Goal: Transaction & Acquisition: Purchase product/service

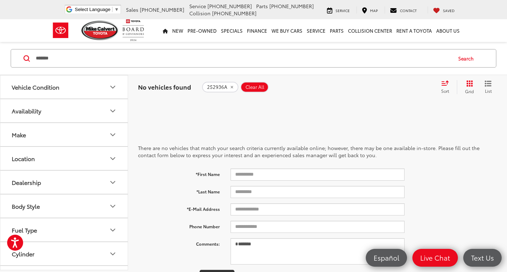
click at [145, 60] on input "*******" at bounding box center [243, 58] width 416 height 17
type input "******"
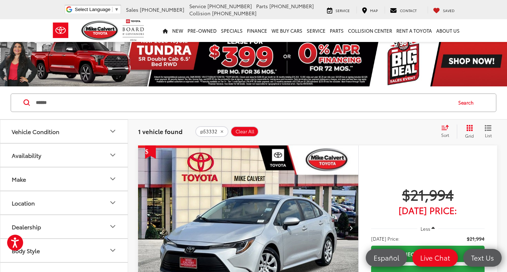
click at [270, 223] on img "2024 Toyota Corolla LE 0" at bounding box center [248, 229] width 221 height 166
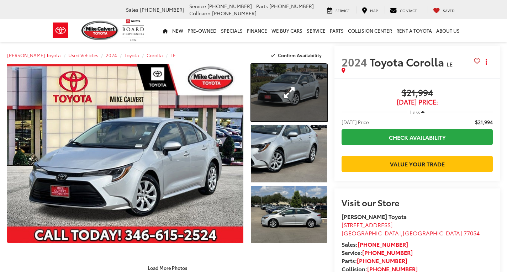
click at [312, 97] on link "Expand Photo 1" at bounding box center [289, 92] width 76 height 57
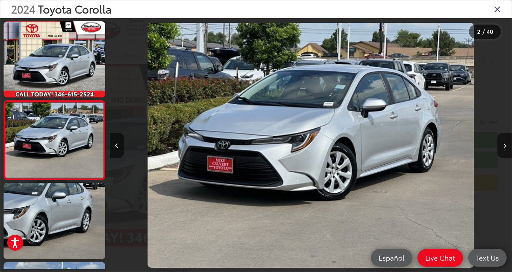
click at [497, 9] on icon "Close gallery" at bounding box center [497, 8] width 7 height 9
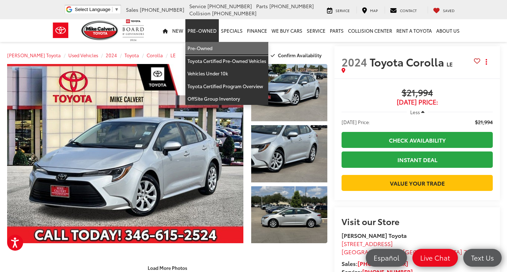
click at [205, 49] on link "Pre-Owned" at bounding box center [226, 48] width 83 height 13
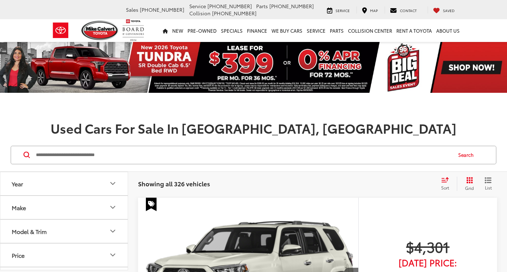
click at [64, 154] on input "Search by Make, Model, or Keyword" at bounding box center [243, 155] width 416 height 17
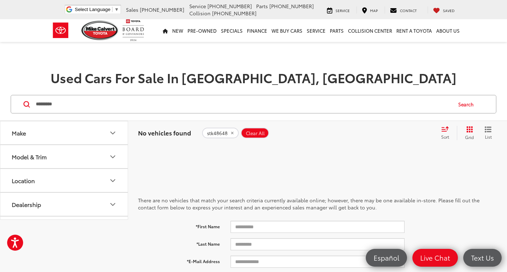
type input "*********"
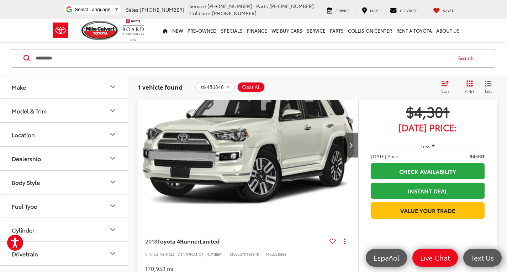
scroll to position [107, 0]
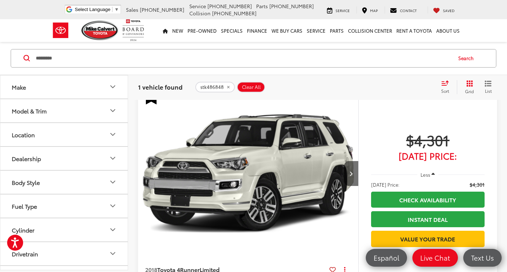
click at [214, 181] on img "2018 Toyota 4Runner Limited 0" at bounding box center [248, 174] width 221 height 166
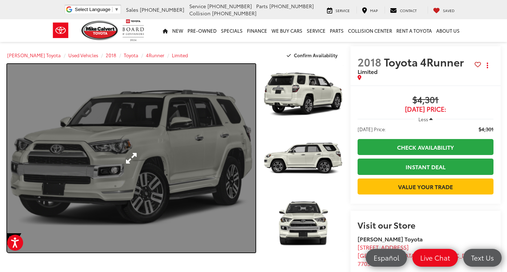
click at [167, 172] on link "Expand Photo 0" at bounding box center [131, 158] width 248 height 189
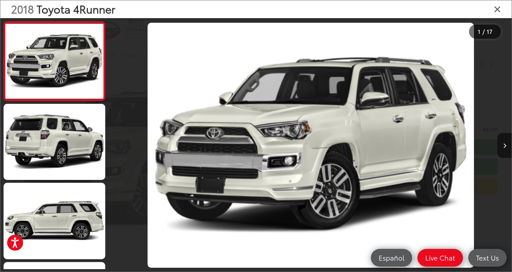
click at [499, 9] on icon "Close gallery" at bounding box center [497, 8] width 7 height 9
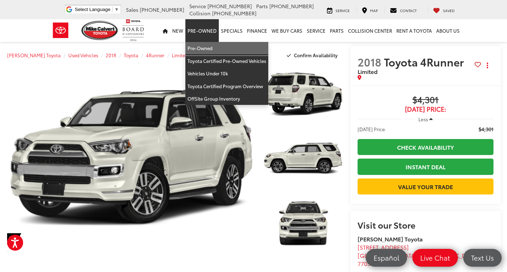
click at [210, 46] on link "Pre-Owned" at bounding box center [226, 48] width 83 height 13
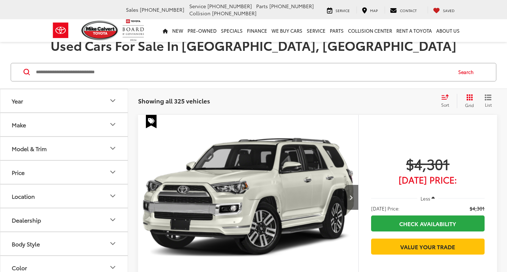
click at [68, 113] on button "Make" at bounding box center [64, 124] width 128 height 23
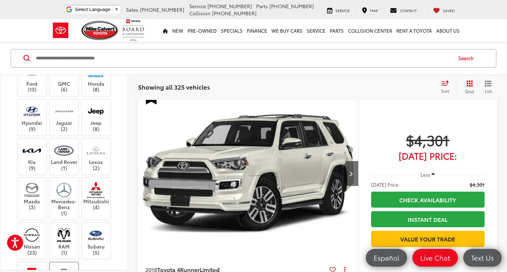
scroll to position [214, 0]
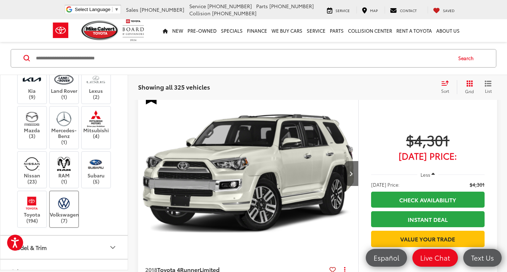
click at [65, 215] on label "Volkswagen (7)" at bounding box center [64, 209] width 29 height 29
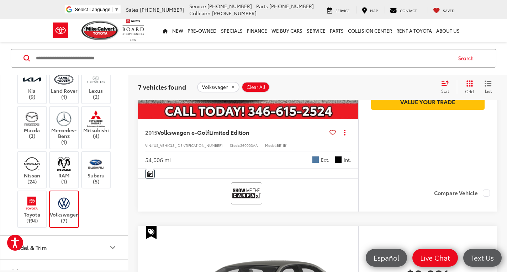
scroll to position [239, 0]
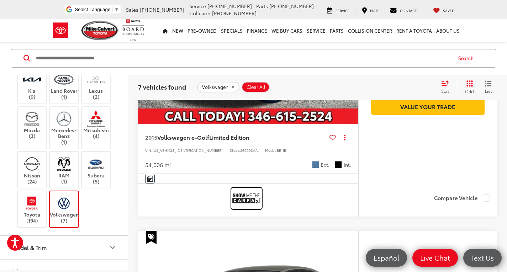
click at [247, 197] on img at bounding box center [246, 198] width 28 height 19
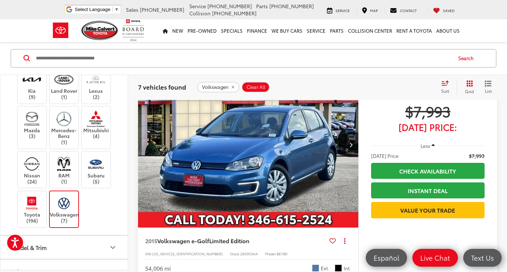
scroll to position [132, 0]
